Goal: Task Accomplishment & Management: Manage account settings

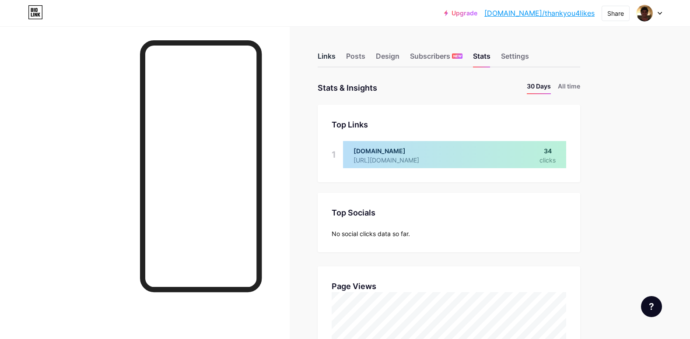
click at [334, 55] on div "Links" at bounding box center [327, 59] width 18 height 16
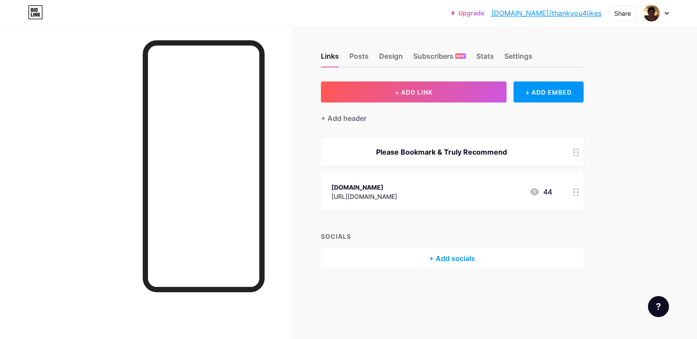
click at [577, 156] on div at bounding box center [576, 152] width 15 height 28
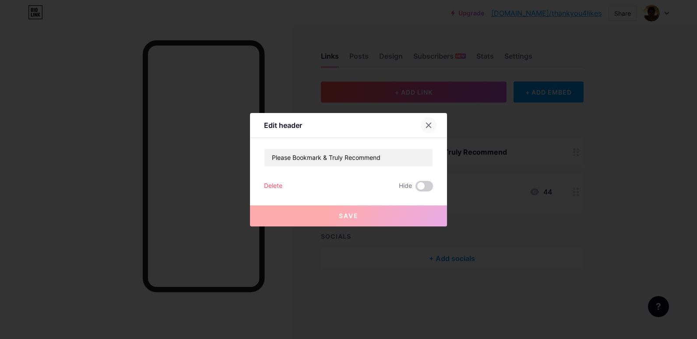
click at [425, 127] on icon at bounding box center [428, 125] width 7 height 7
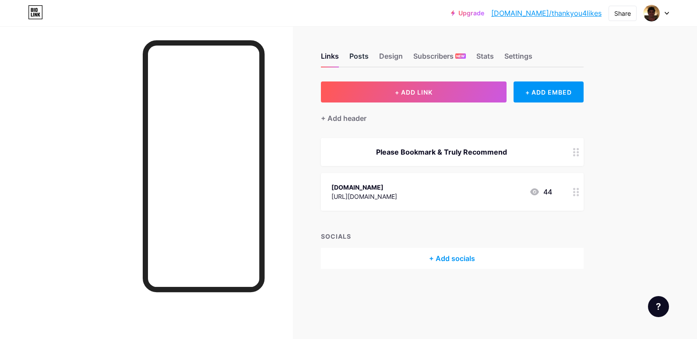
click at [357, 54] on div "Posts" at bounding box center [358, 59] width 19 height 16
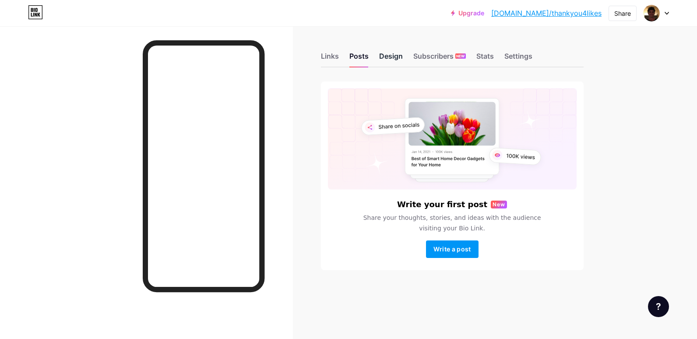
click at [388, 55] on div "Design" at bounding box center [391, 59] width 24 height 16
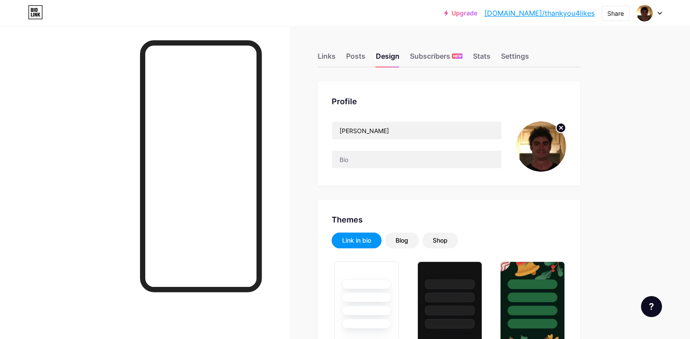
type input "#ffff05"
type input "#4c00ff"
type input "#000000"
click at [425, 57] on div "Subscribers NEW" at bounding box center [436, 59] width 53 height 16
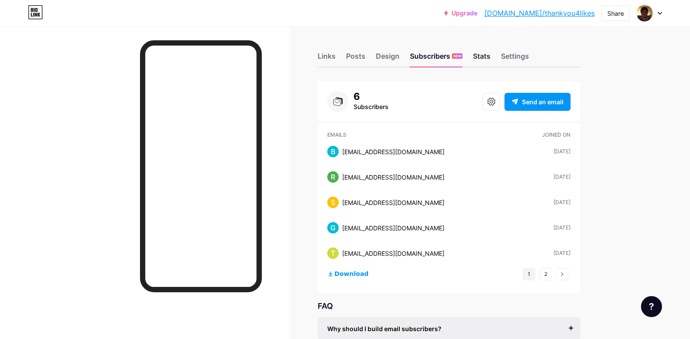
click at [482, 55] on div "Stats" at bounding box center [482, 59] width 18 height 16
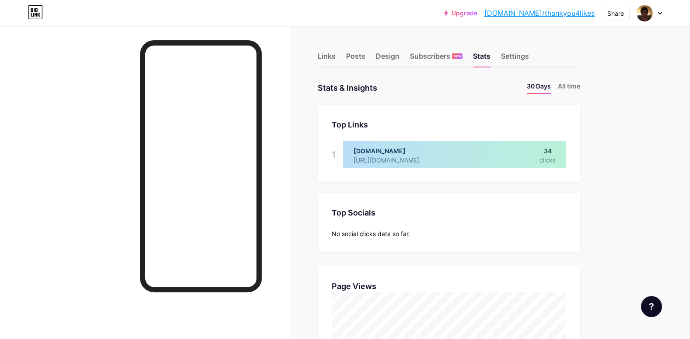
scroll to position [339, 690]
click at [520, 54] on div "Settings" at bounding box center [515, 59] width 28 height 16
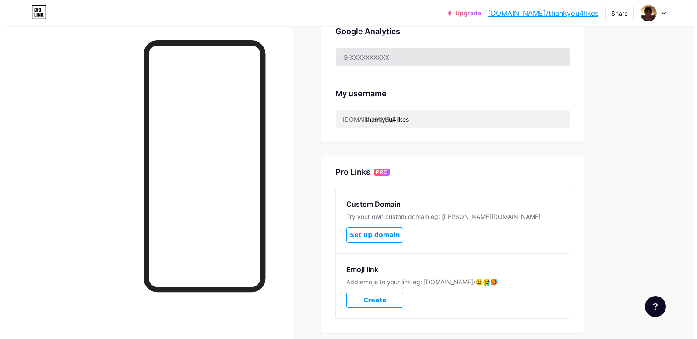
scroll to position [306, 0]
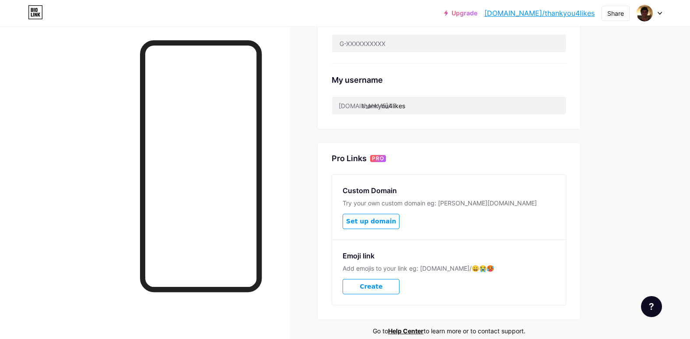
click at [378, 218] on span "Set up domain" at bounding box center [371, 221] width 50 height 7
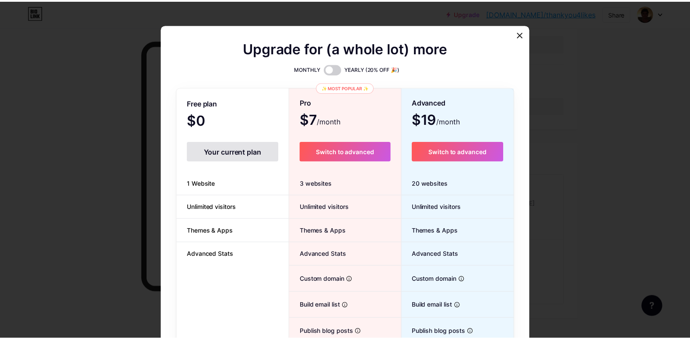
scroll to position [0, 0]
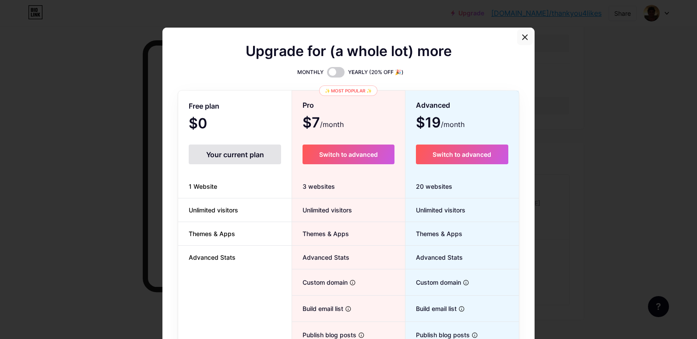
click at [521, 39] on icon at bounding box center [524, 37] width 7 height 7
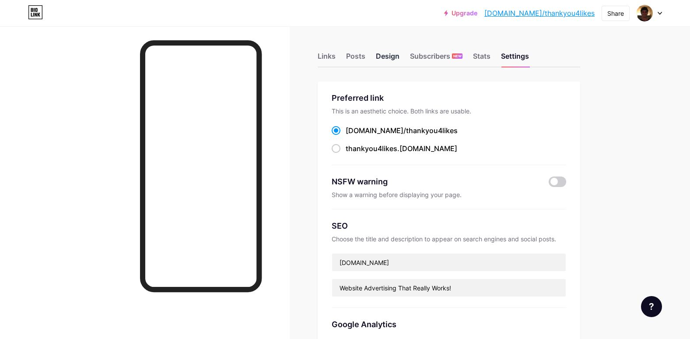
click at [395, 53] on div "Design" at bounding box center [388, 59] width 24 height 16
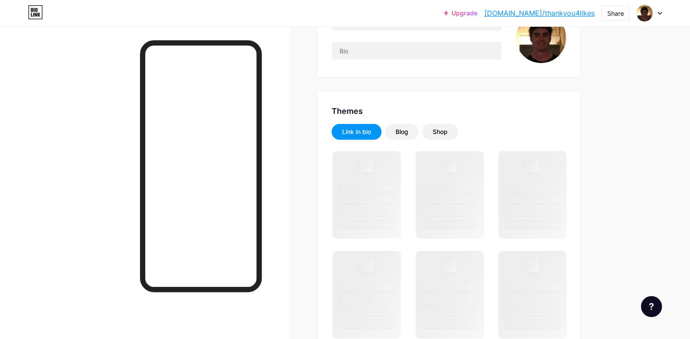
scroll to position [131, 0]
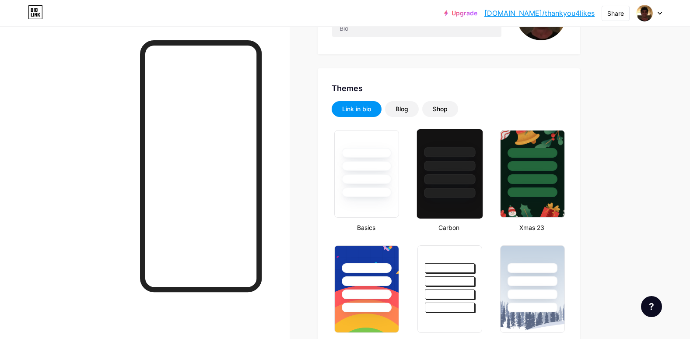
type input "#ffff05"
type input "#4c00ff"
type input "#000000"
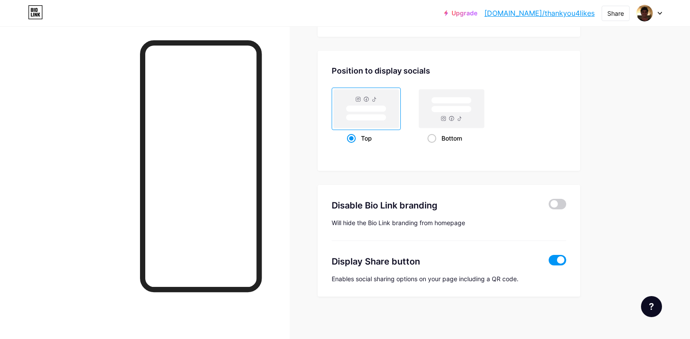
scroll to position [1708, 0]
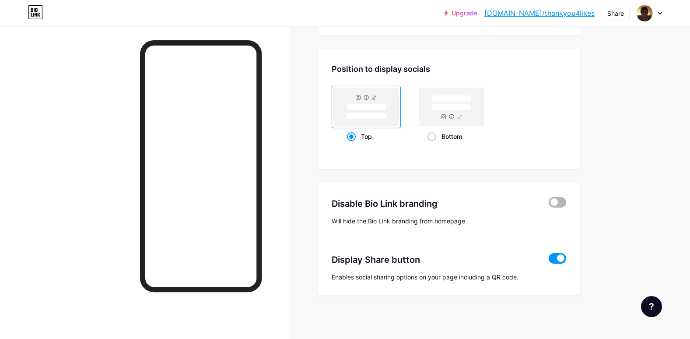
click at [564, 203] on span at bounding box center [558, 202] width 18 height 11
click at [549, 204] on input "checkbox" at bounding box center [549, 204] width 0 height 0
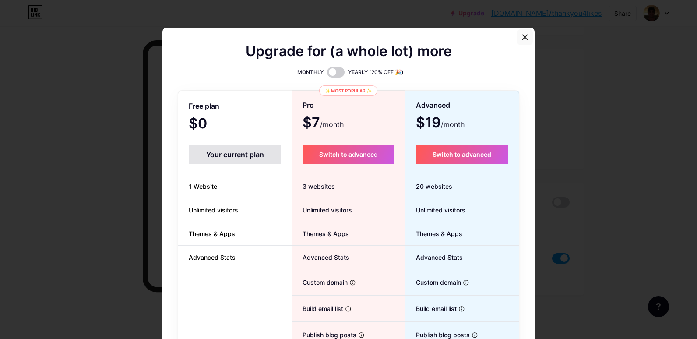
click at [521, 37] on icon at bounding box center [524, 37] width 7 height 7
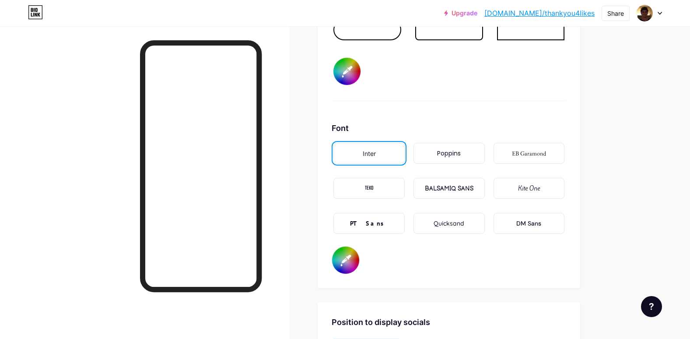
scroll to position [1446, 0]
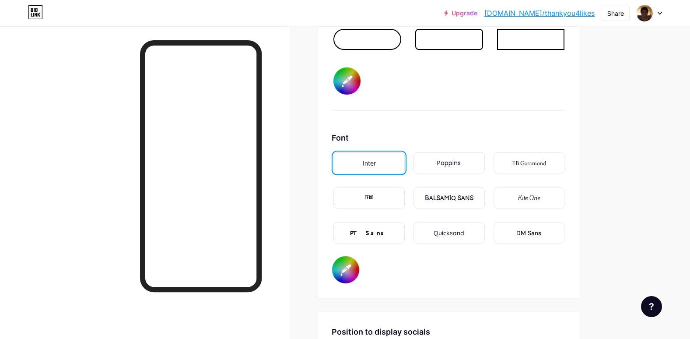
click at [352, 271] on input "#000000" at bounding box center [345, 269] width 27 height 27
click at [351, 264] on input "#000000" at bounding box center [345, 269] width 27 height 27
type input "#ffff05"
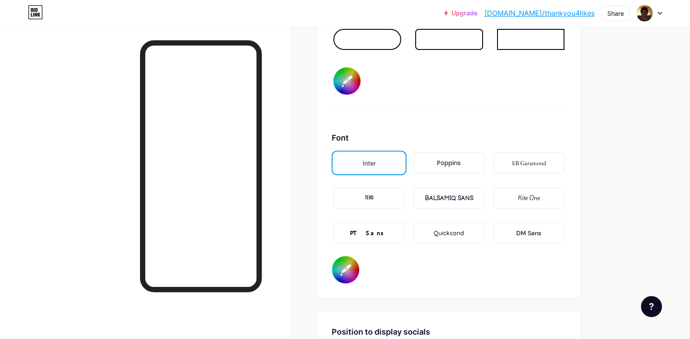
type input "#0a0a0a"
type input "#ffff05"
type input "#080808"
type input "#ffff05"
type input "#050505"
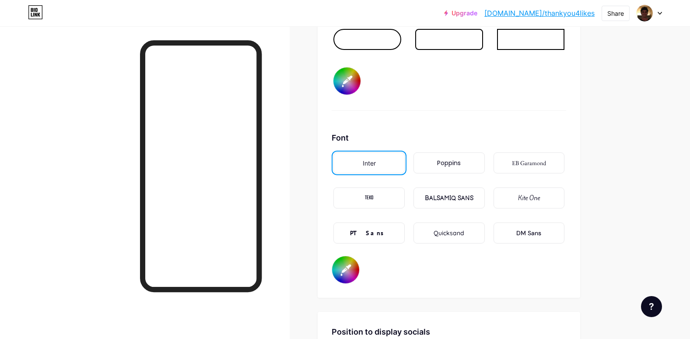
type input "#ffff05"
type input "#060505"
type input "#ffff05"
type input "#090707"
type input "#ffff05"
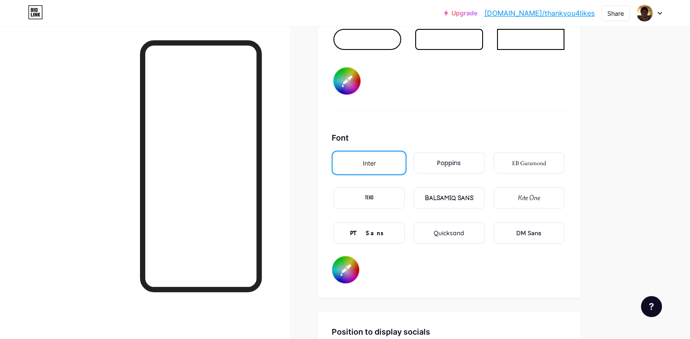
type input "#0b0909"
type input "#ffff05"
type input "#0c0909"
type input "#ffff05"
type input "#0f0b0b"
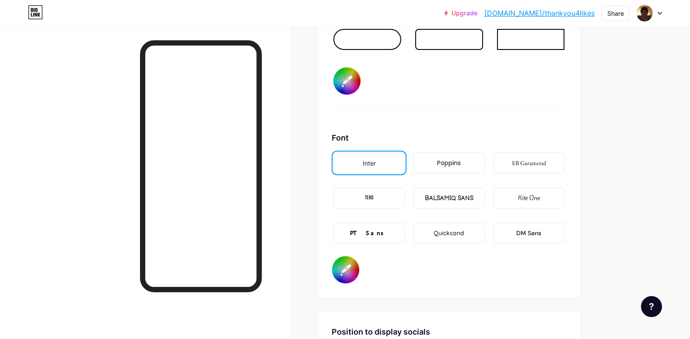
type input "#ffff05"
type input "#120d0d"
type input "#ffff05"
type input "#120c0c"
type input "#ffff05"
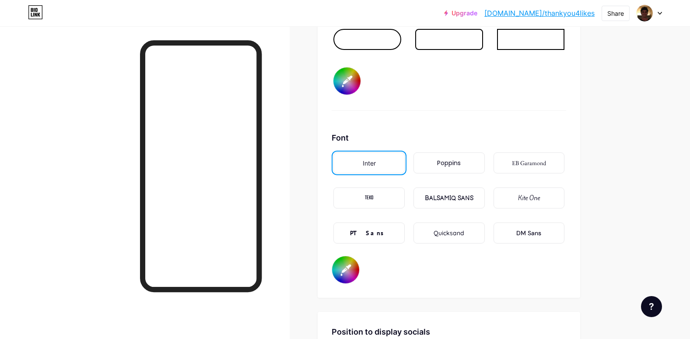
type input "#181111"
type input "#ffff05"
type input "#201313"
type input "#ffff05"
type input "#231515"
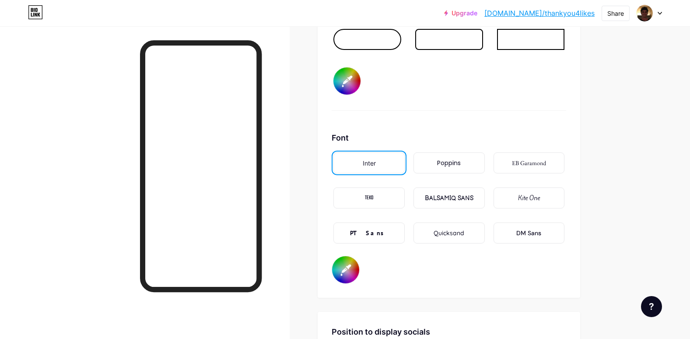
type input "#ffff05"
type input "#291919"
type input "#ffff05"
type input "#2e1a1a"
type input "#ffff05"
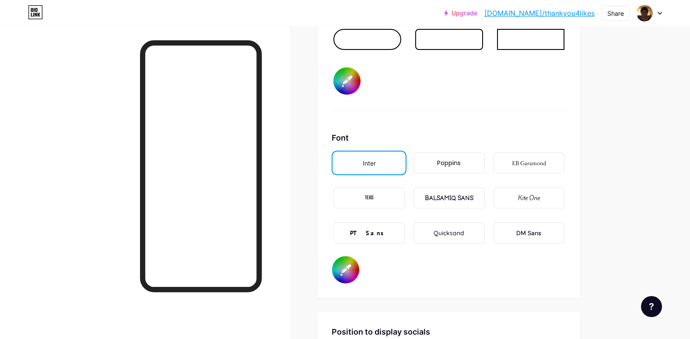
type input "#2e1919"
type input "#ffff05"
type input "#321a1a"
type input "#ffff05"
type input "#361b1b"
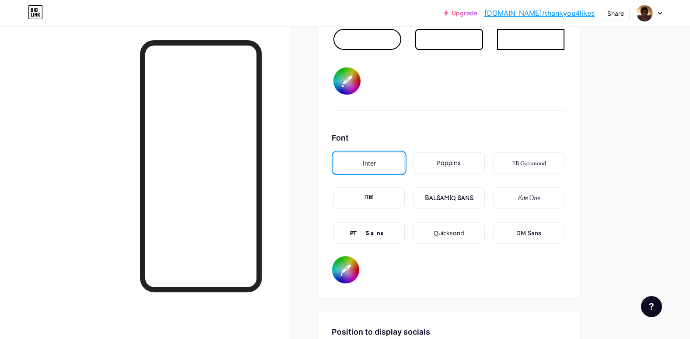
type input "#ffff05"
type input "#371b1b"
type input "#ffff05"
type input "#3a1d1d"
type input "#ffff05"
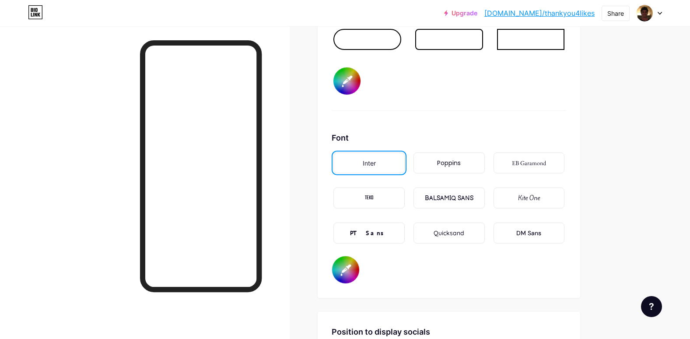
type input "#3e1d1d"
type input "#ffff05"
type input "#411f1f"
type input "#ffff05"
type input "#421f1f"
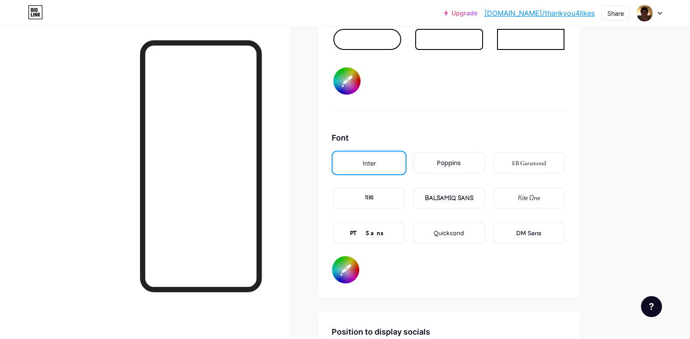
type input "#ffff05"
type input "#4a2121"
type input "#ffff05"
type input "#4f2222"
type input "#ffff05"
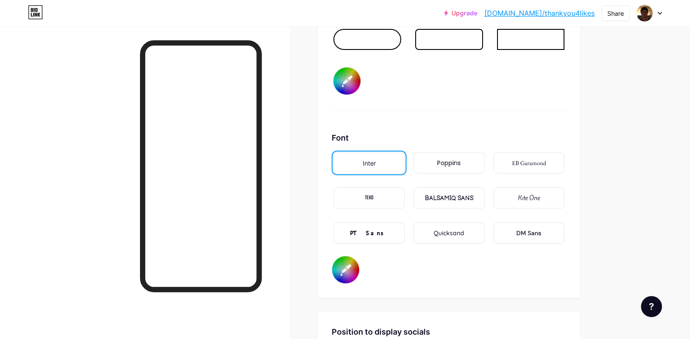
type input "#572323"
type input "#ffff05"
type input "#5c2424"
type input "#ffff05"
type input "#602424"
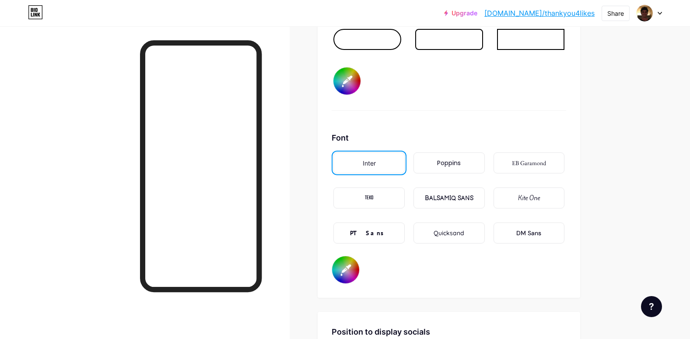
type input "#ffff05"
type input "#652525"
type input "#ffff05"
type input "#652424"
type input "#ffff05"
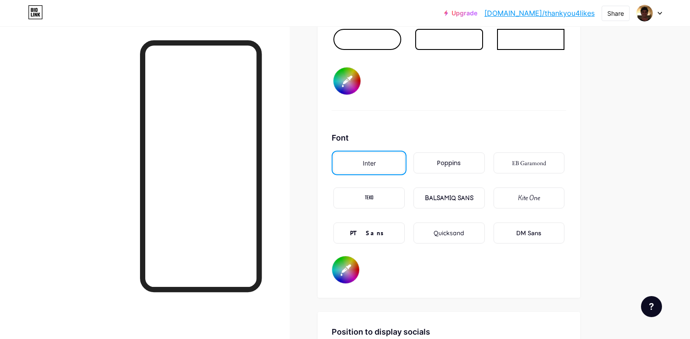
type input "#662424"
type input "#ffff05"
type input "#6a2525"
type input "#ffff05"
type input "#672323"
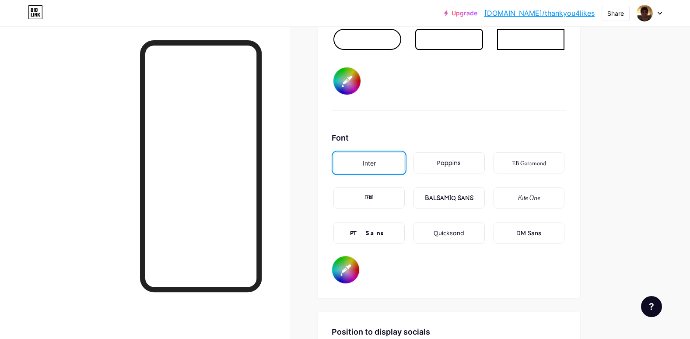
type input "#ffff05"
type input "#6a2525"
type input "#ffff05"
type input "#6a2424"
type input "#ffff05"
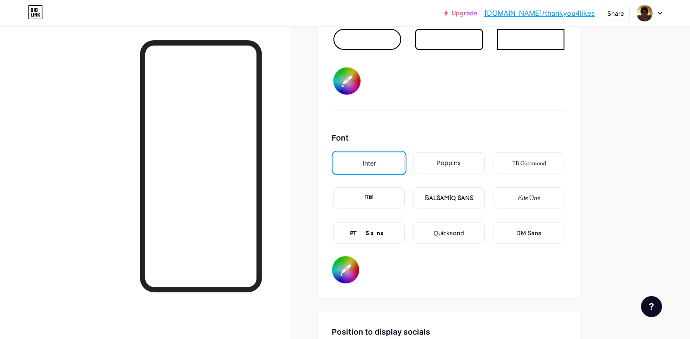
type input "#702424"
type input "#ffff05"
type input "#782626"
type input "#ffff05"
type input "#812828"
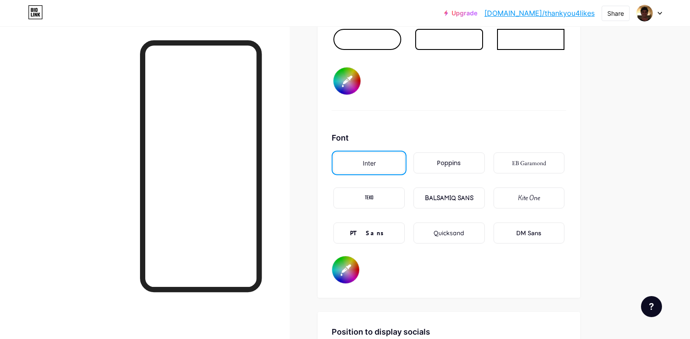
type input "#ffff05"
type input "#822626"
type input "#ffff05"
type input "#8c2626"
type input "#ffff05"
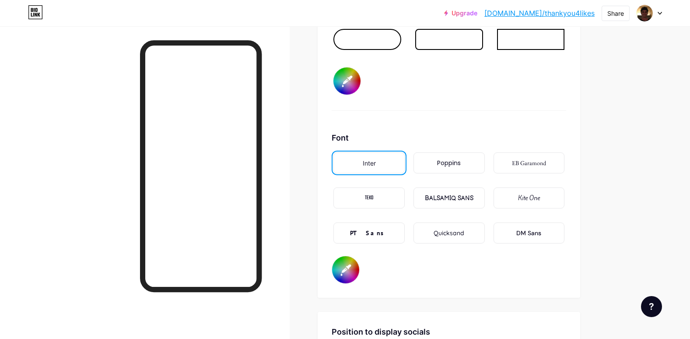
type input "#8d2525"
type input "#ffff05"
type input "#8e2525"
type input "#ffff05"
type input "#922626"
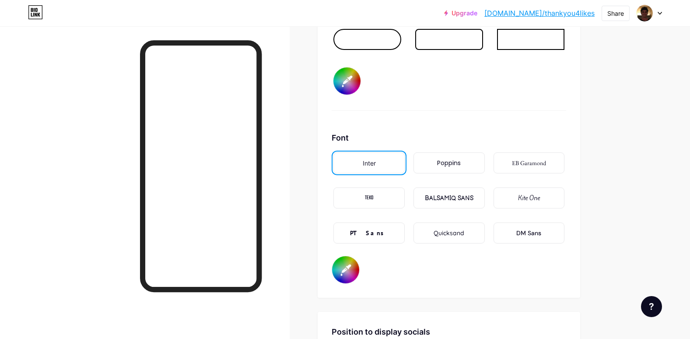
type input "#ffff05"
type input "#932525"
type input "#ffff05"
type input "#942424"
type input "#ffff05"
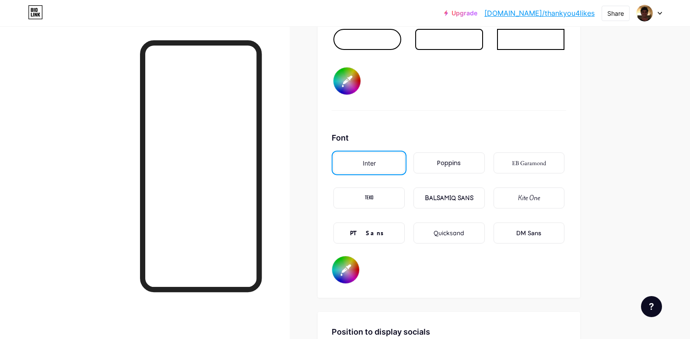
type input "#9a2323"
type input "#ffff05"
type input "#a02222"
type input "#ffff05"
type input "#a52222"
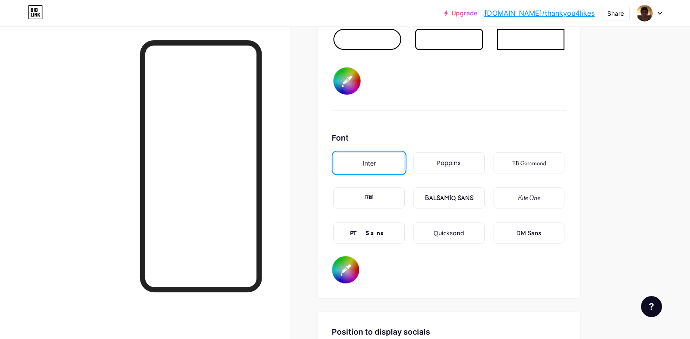
type input "#ffff05"
type input "#a72020"
type input "#ffff05"
type input "#ac2020"
type input "#ffff05"
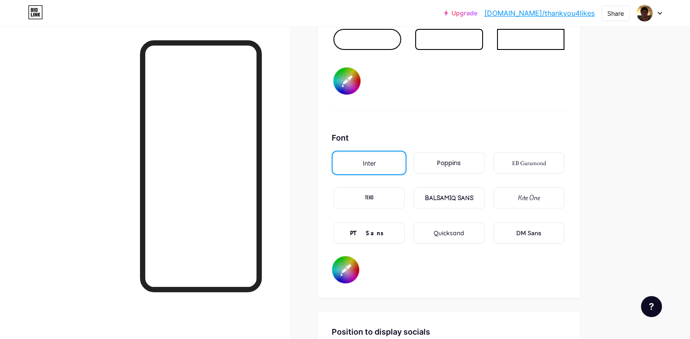
type input "#ad1f1f"
type input "#ffff05"
type input "#b21f1f"
type input "#ffff05"
type input "#ae1e1e"
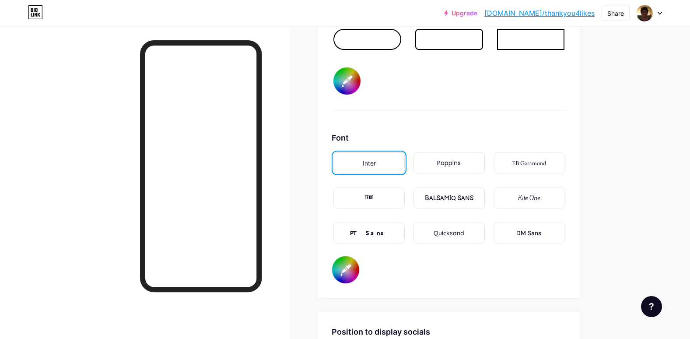
type input "#ffff05"
type input "#b31e1e"
type input "#ffff05"
type input "#af1d1d"
type input "#ffff05"
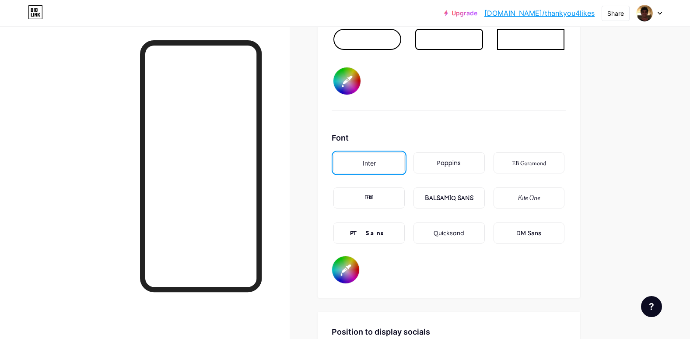
type input "#b51c1c"
type input "#ffff05"
type input "#b71a1a"
type input "#ffff05"
type input "#b91818"
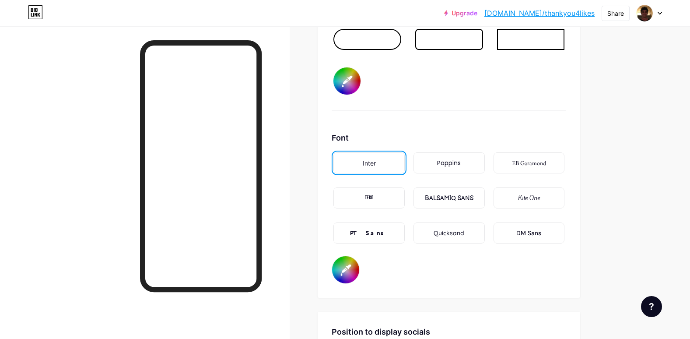
type input "#ffff05"
type input "#bd1414"
type input "#ffff05"
type input "#bf1212"
type input "#ffff05"
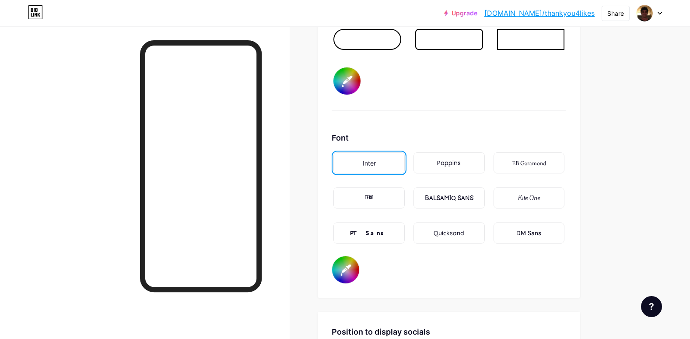
type input "#c11010"
type input "#ffff05"
type input "#c40e0e"
type input "#ffff05"
type input "#c50d0d"
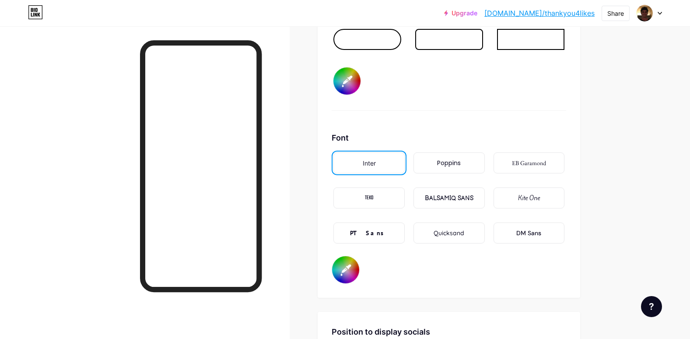
type input "#ffff05"
type input "#c60c0c"
type input "#ffff05"
type input "#c20a0a"
type input "#ffff05"
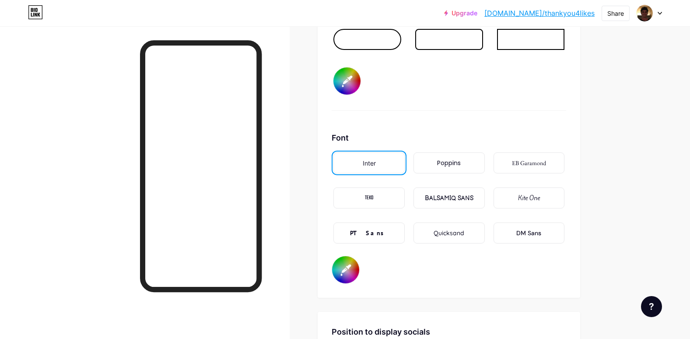
type input "#c70a0a"
type input "#ffff05"
type input "#c80909"
type input "#ffff05"
type input "#c40808"
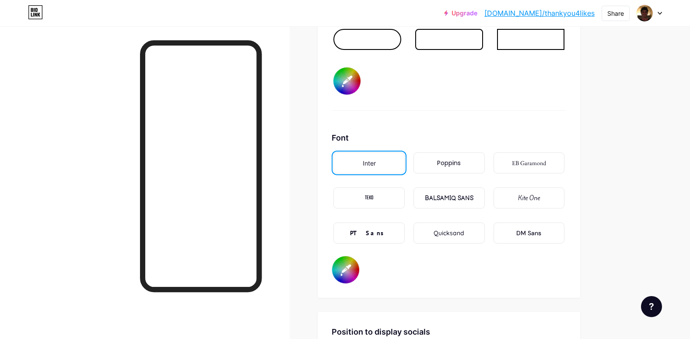
type input "#ffff05"
type input "#cd0e0e"
type input "#ffff05"
type input "#ce0d0d"
type input "#ffff05"
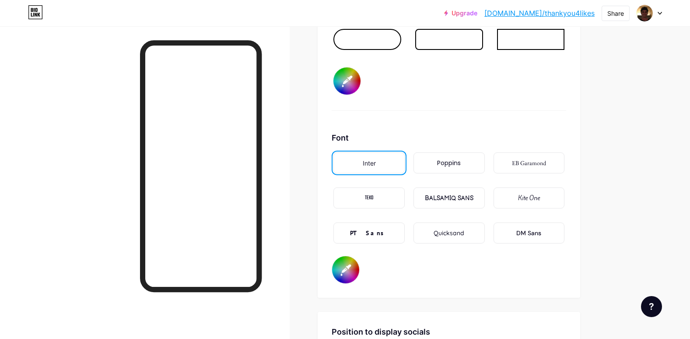
type input "#d00b0b"
type input "#ffff05"
type input "#d40c0c"
type input "#ffff05"
type input "#d50b0b"
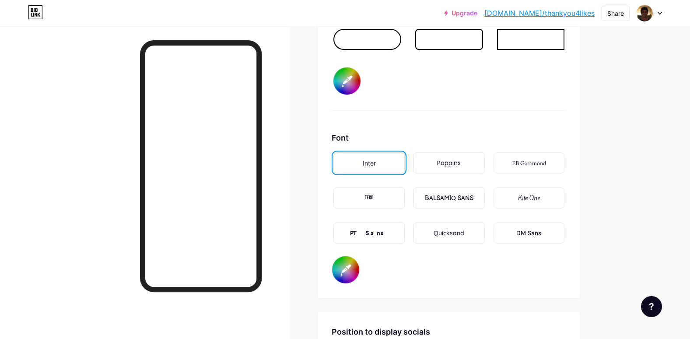
type input "#ffff05"
type input "#d60a0a"
type input "#ffff05"
type input "#d70909"
type input "#ffff05"
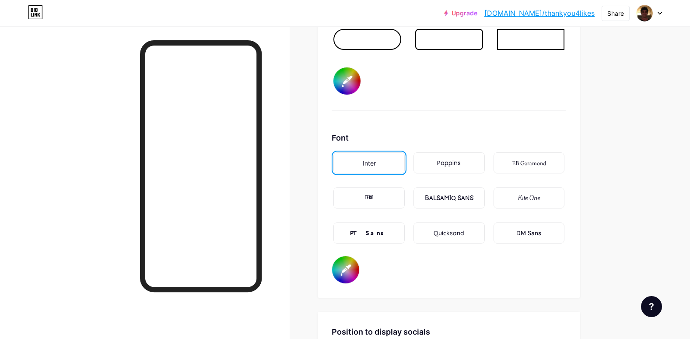
type input "#dc0909"
type input "#ffff05"
type input "#dd0808"
type input "#ffff05"
type input "#df0707"
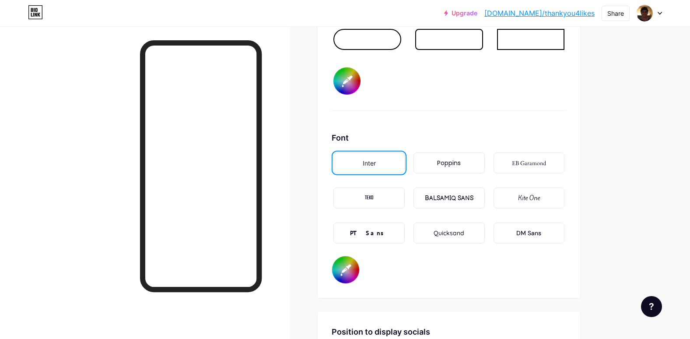
type input "#ffff05"
type input "#e00606"
type input "#ffff05"
type input "#df0707"
type input "#ffff05"
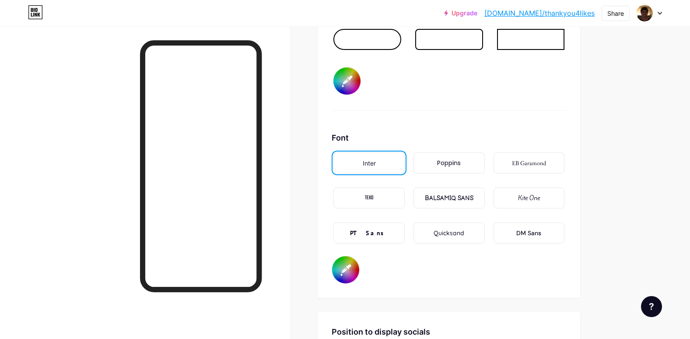
type input "#dc0404"
type input "#ffff05"
type input "#e10505"
type input "#ffff05"
type input "#e60505"
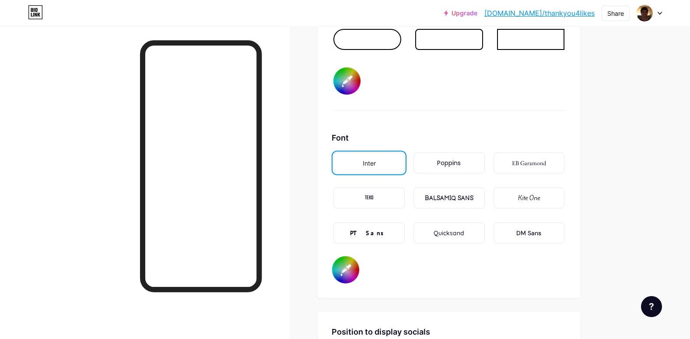
type input "#ffff05"
type input "#ec0404"
type input "#ffff05"
type input "#f20202"
type input "#ffff05"
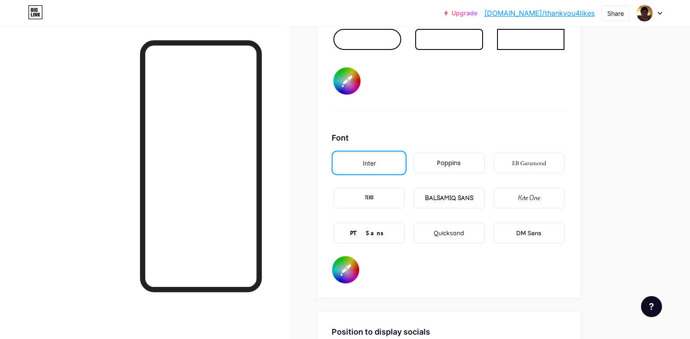
type input "#f70202"
type input "#ffff05"
type input "#fc0303"
type input "#ffff05"
type input "#ff0000"
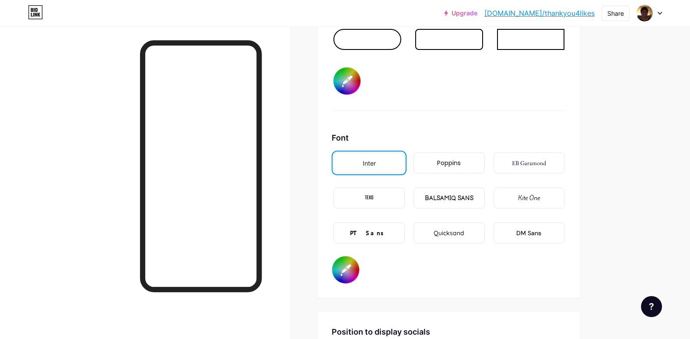
type input "#ffff05"
type input "#ff0505"
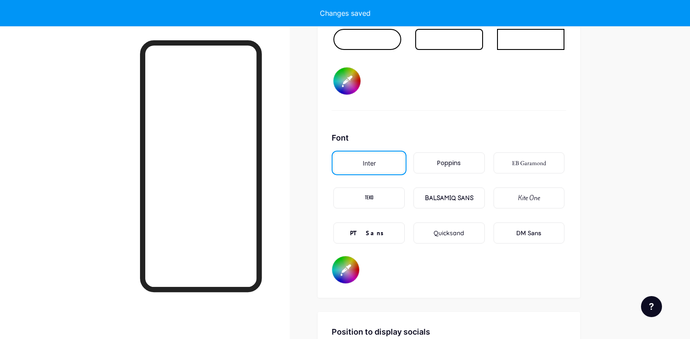
type input "#ffff05"
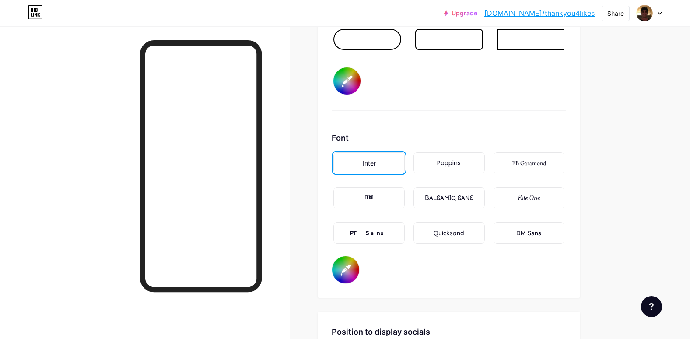
type input "#ff0505"
click at [435, 144] on div "Font Inter Poppins EB Garamond TEKO BALSAMIQ SANS Kite One PT Sans Quicksand DM…" at bounding box center [449, 208] width 235 height 152
click at [348, 267] on input "#ff0505" at bounding box center [345, 269] width 27 height 27
type input "#ffff05"
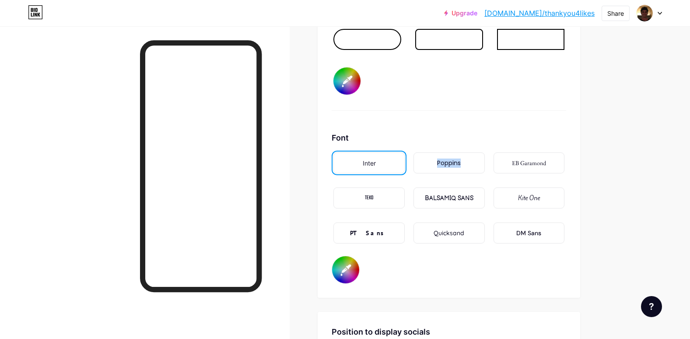
type input "#fd0808"
type input "#ffff05"
type input "#fb0909"
type input "#ffff05"
type input "#f90606"
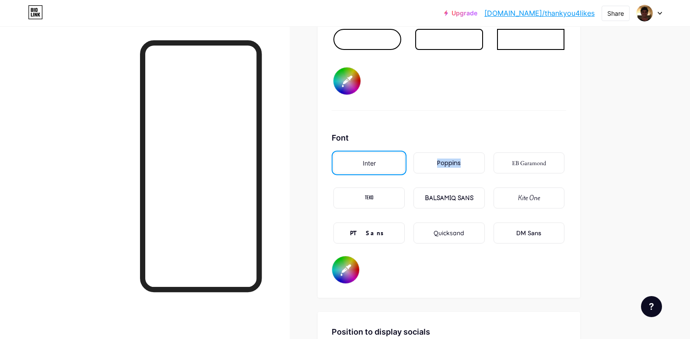
type input "#ffff05"
type input "#f70808"
type input "#ffff05"
type input "#f50a0a"
type input "#ffff05"
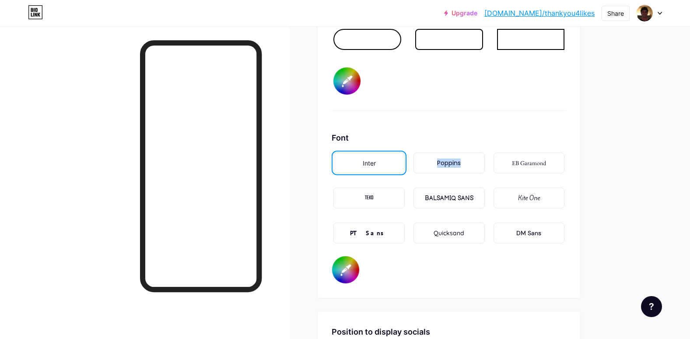
type input "#f10909"
type input "#ffff05"
type input "#f00a0a"
click at [349, 262] on input "#000000" at bounding box center [345, 269] width 27 height 27
click at [457, 262] on div "Font Inter Poppins EB Garamond TEKO BALSAMIQ SANS Kite One PT Sans Quicksand DM…" at bounding box center [449, 208] width 235 height 152
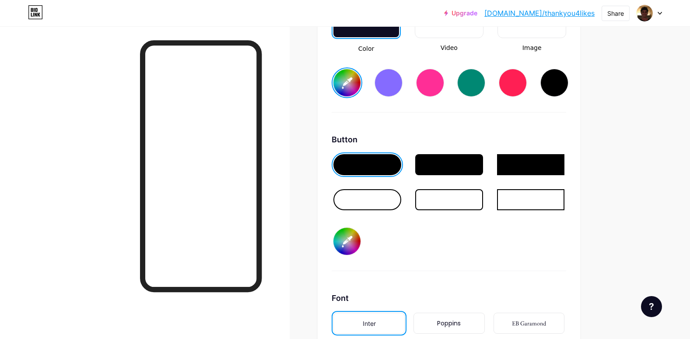
scroll to position [1271, 0]
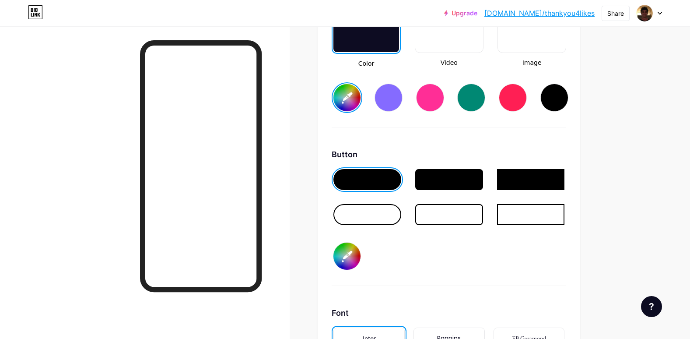
click at [354, 253] on input "#4c00ff" at bounding box center [347, 255] width 27 height 27
click at [347, 258] on input "#4c00ff" at bounding box center [347, 255] width 27 height 27
click at [465, 271] on div "Button #4c00ff" at bounding box center [449, 216] width 235 height 137
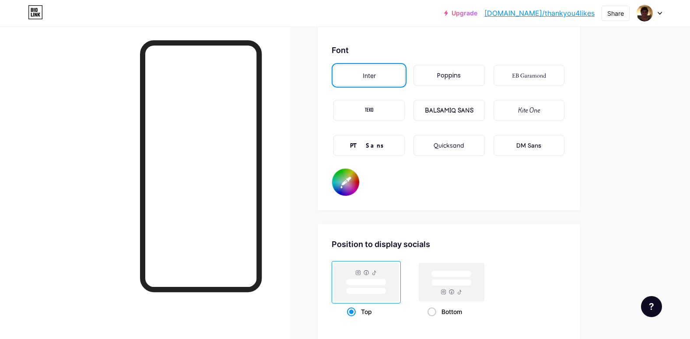
scroll to position [1490, 0]
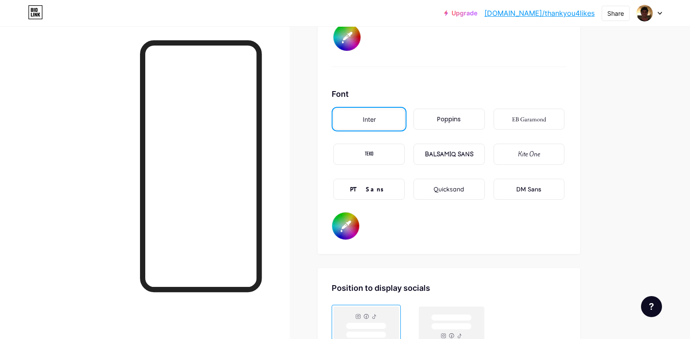
click at [351, 226] on input "#000000" at bounding box center [345, 225] width 27 height 27
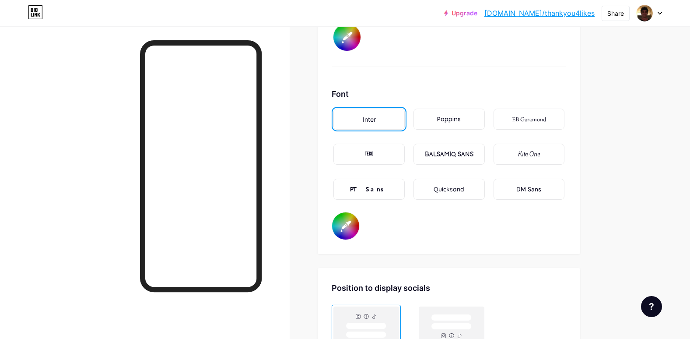
click at [345, 221] on input "#ffffff" at bounding box center [345, 225] width 27 height 27
click at [580, 11] on link "[DOMAIN_NAME]/thankyou4likes" at bounding box center [540, 13] width 110 height 11
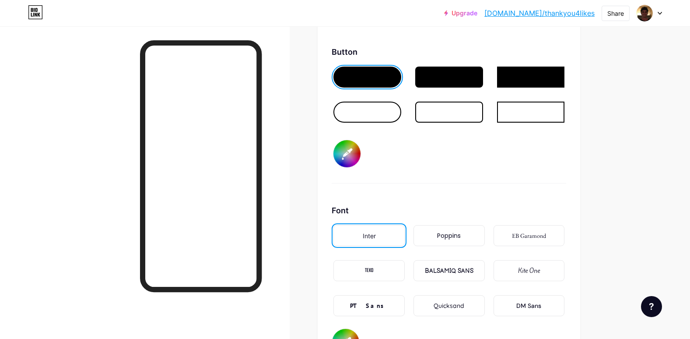
scroll to position [1358, 0]
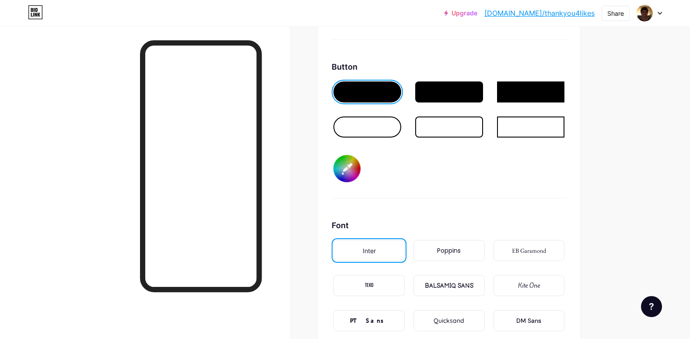
click at [352, 166] on input "#4c00ff" at bounding box center [347, 168] width 27 height 27
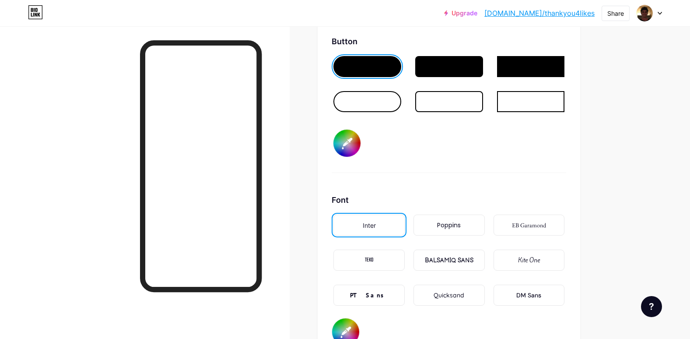
scroll to position [1313, 0]
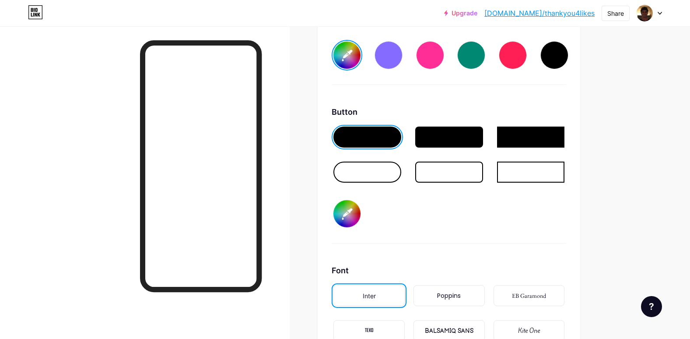
click at [355, 209] on input "#4c00ff" at bounding box center [347, 213] width 27 height 27
click at [457, 216] on div "Button #4c00ff" at bounding box center [449, 174] width 235 height 137
click at [351, 211] on input "#4c00ff" at bounding box center [347, 213] width 27 height 27
click at [419, 211] on div "Button #4c00ff" at bounding box center [449, 174] width 235 height 137
click at [540, 14] on link "[DOMAIN_NAME]/thankyou4likes" at bounding box center [540, 13] width 110 height 11
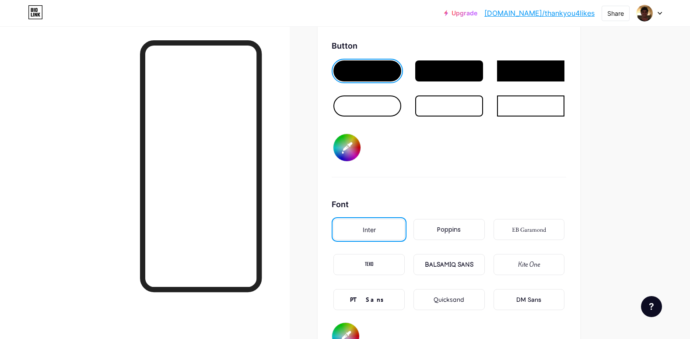
scroll to position [1314, 0]
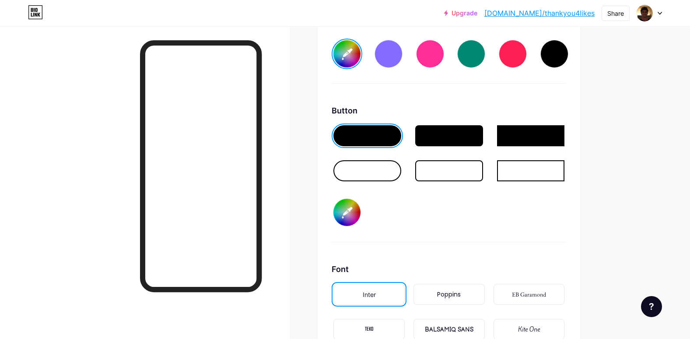
click at [346, 206] on input "#4c00ff" at bounding box center [347, 212] width 27 height 27
click at [432, 222] on div "Button #570fff" at bounding box center [449, 173] width 235 height 137
click at [352, 208] on input "#570fff" at bounding box center [347, 212] width 27 height 27
click at [429, 228] on div "Button #570fff" at bounding box center [449, 173] width 235 height 137
click at [354, 209] on input "#570fff" at bounding box center [347, 212] width 27 height 27
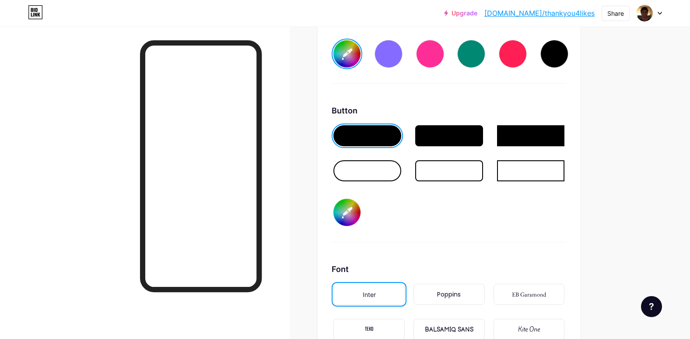
click at [350, 208] on input "#5108fd" at bounding box center [347, 212] width 27 height 27
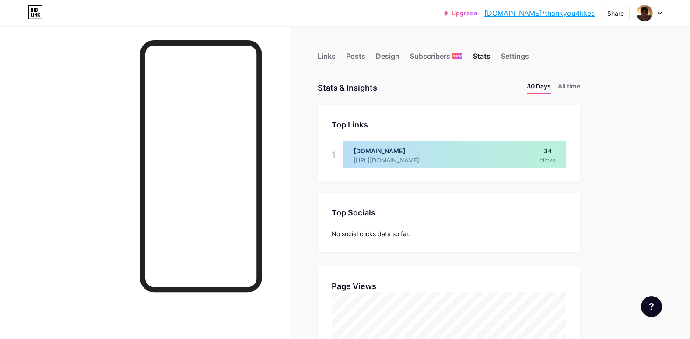
scroll to position [339, 690]
